Goal: Check status: Check status

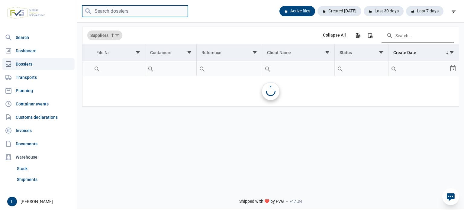
click at [123, 11] on input "search" at bounding box center [135, 11] width 106 height 12
paste input "SEGU1361199"
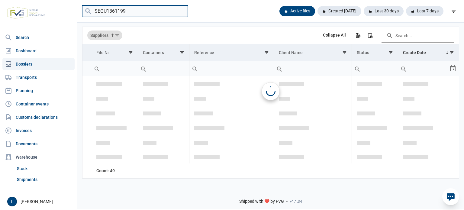
scroll to position [1076, 0]
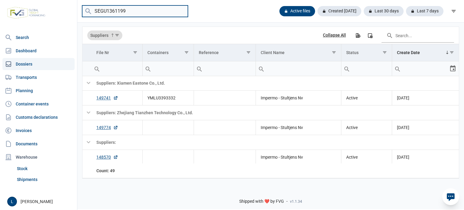
type input "SEGU1361199"
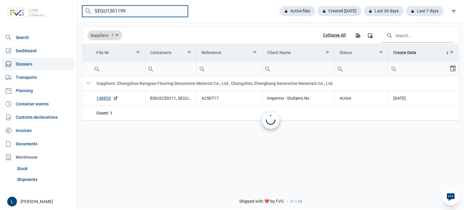
scroll to position [0, 0]
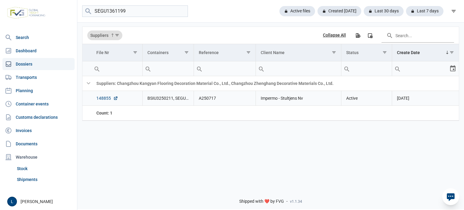
click at [107, 99] on link "148855" at bounding box center [107, 98] width 22 height 6
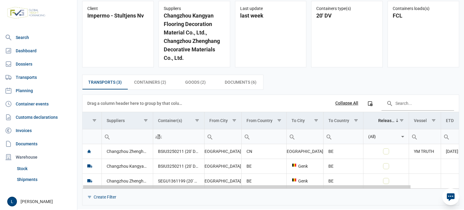
scroll to position [0, 49]
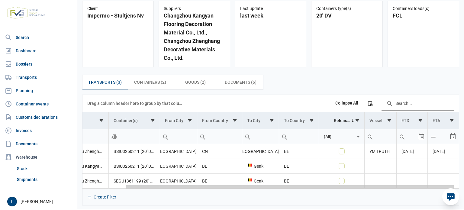
drag, startPoint x: 228, startPoint y: 187, endPoint x: 235, endPoint y: 187, distance: 7.0
click at [319, 190] on body "For evaluation purposes only. Redistribution prohibited. Please register an exi…" at bounding box center [232, 94] width 464 height 210
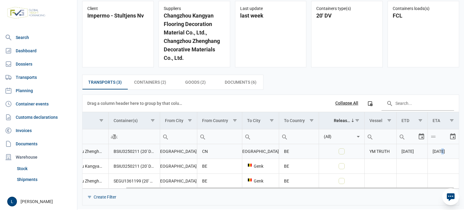
drag, startPoint x: 439, startPoint y: 151, endPoint x: 432, endPoint y: 152, distance: 7.4
click at [433, 152] on body "For evaluation purposes only. Redistribution prohibited. Please register an exi…" at bounding box center [232, 94] width 464 height 210
